Goal: Navigation & Orientation: Find specific page/section

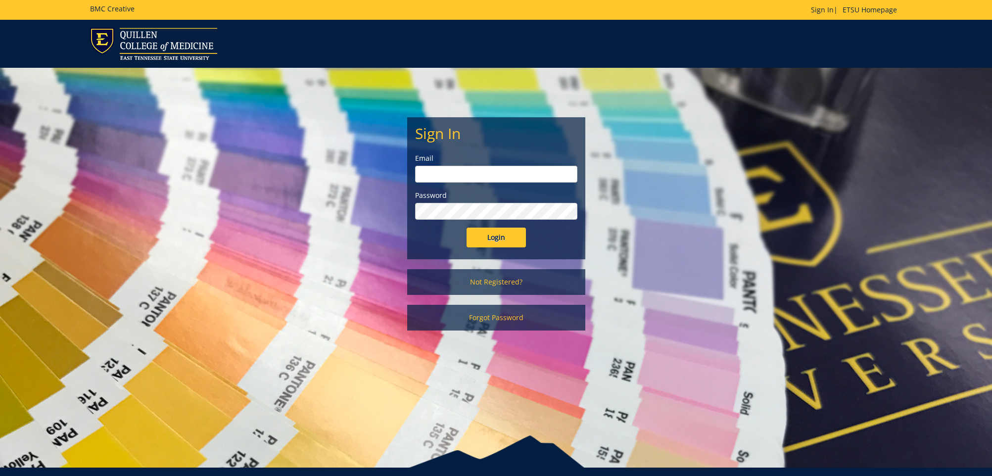
type input "[EMAIL_ADDRESS][DOMAIN_NAME]"
click at [503, 238] on input "Login" at bounding box center [496, 238] width 59 height 20
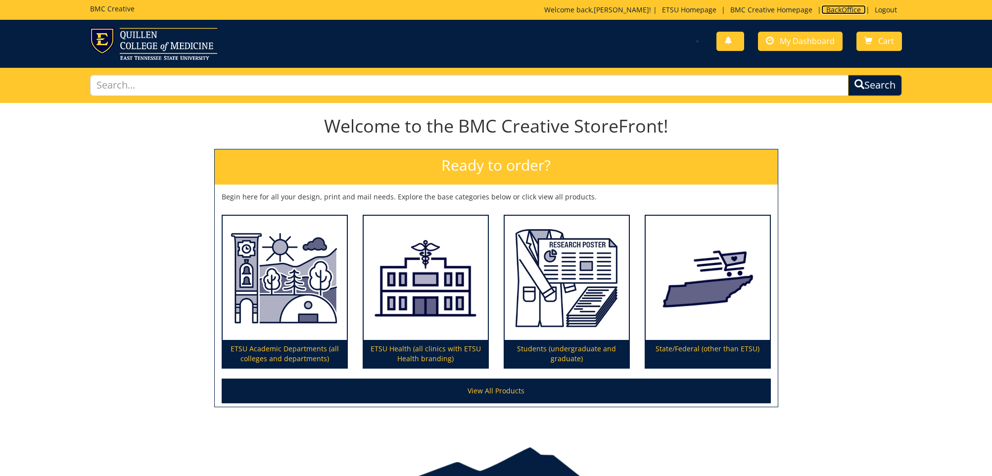
click at [842, 8] on link "BackOffice" at bounding box center [843, 9] width 45 height 9
